Goal: Find specific page/section: Find specific page/section

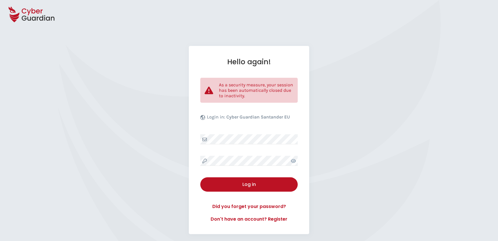
select select "English"
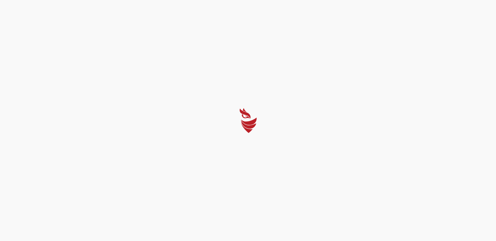
select select "English"
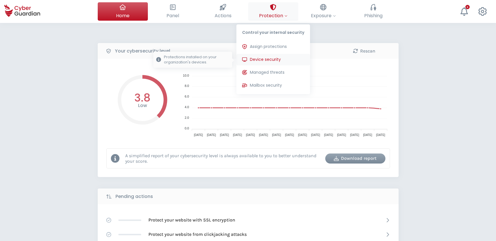
click at [261, 60] on span "Device security" at bounding box center [265, 59] width 31 height 6
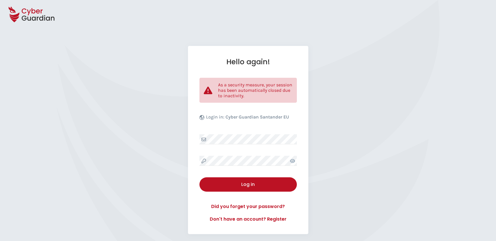
select select "English"
